Goal: Information Seeking & Learning: Compare options

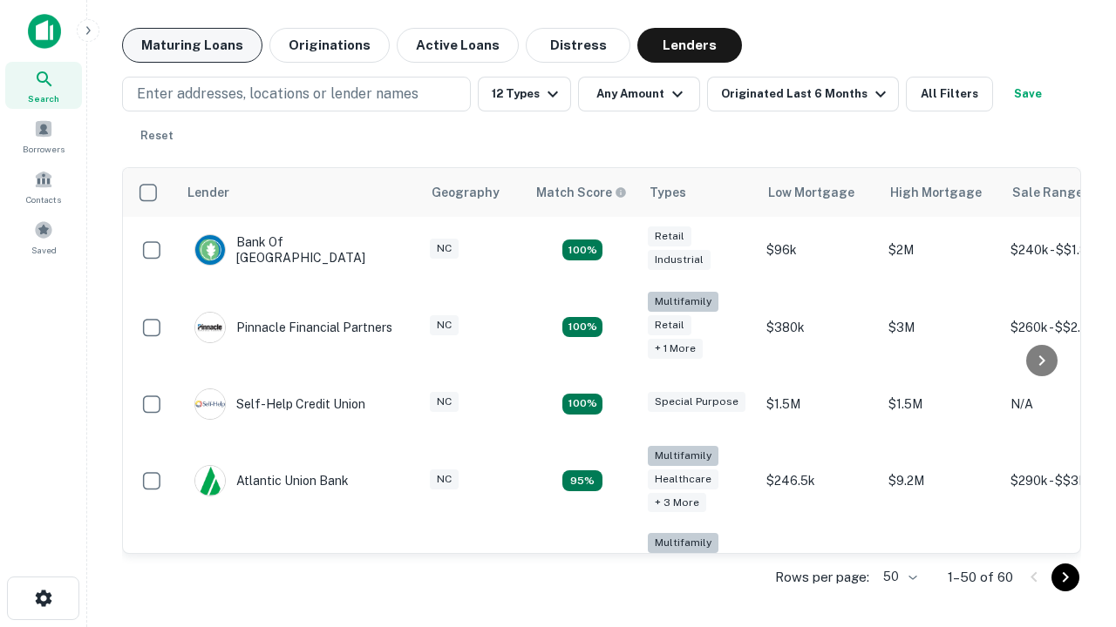
click at [192, 45] on button "Maturing Loans" at bounding box center [192, 45] width 140 height 35
